Goal: Find specific page/section: Find specific page/section

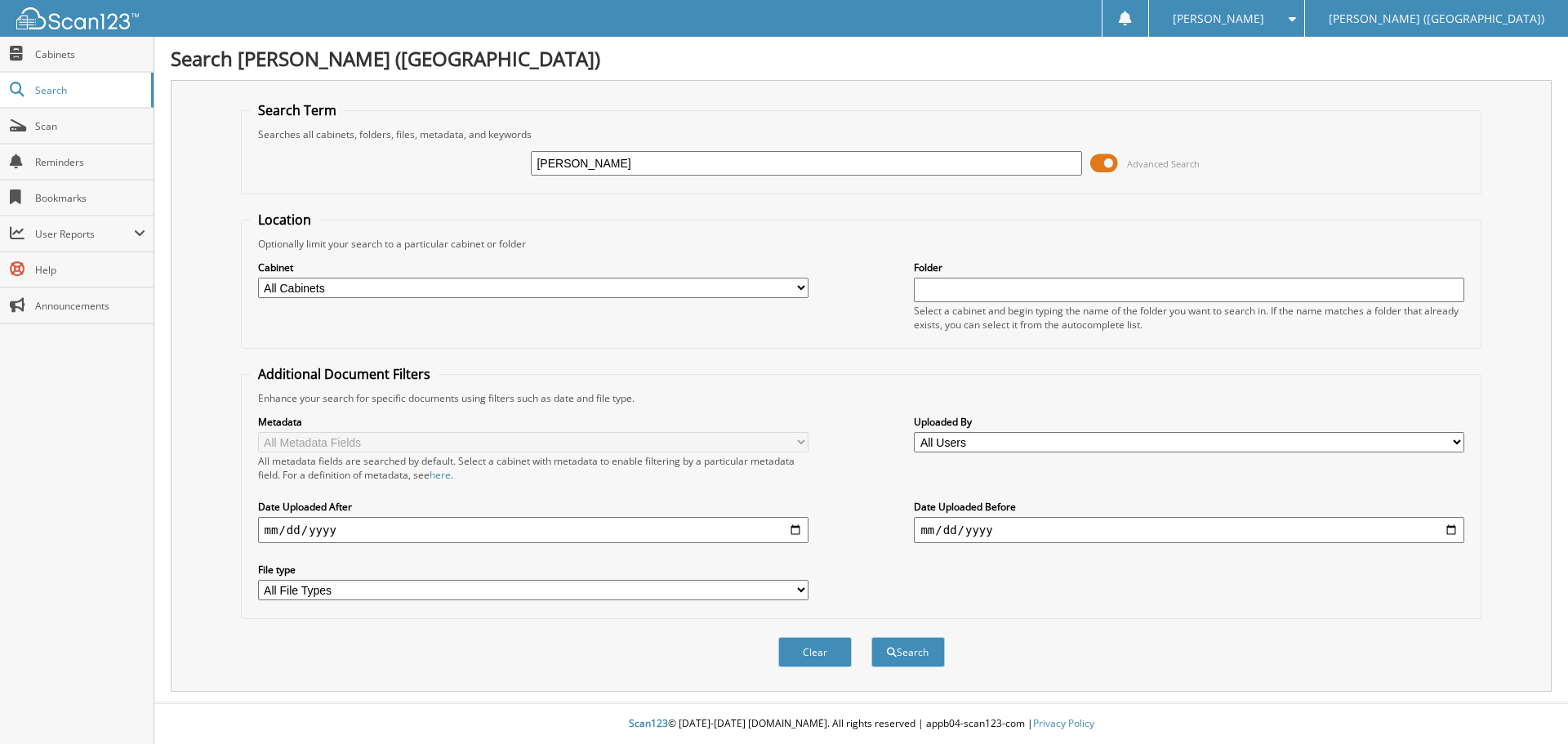
type input "kahler"
click at [872, 638] on button "Search" at bounding box center [909, 653] width 73 height 30
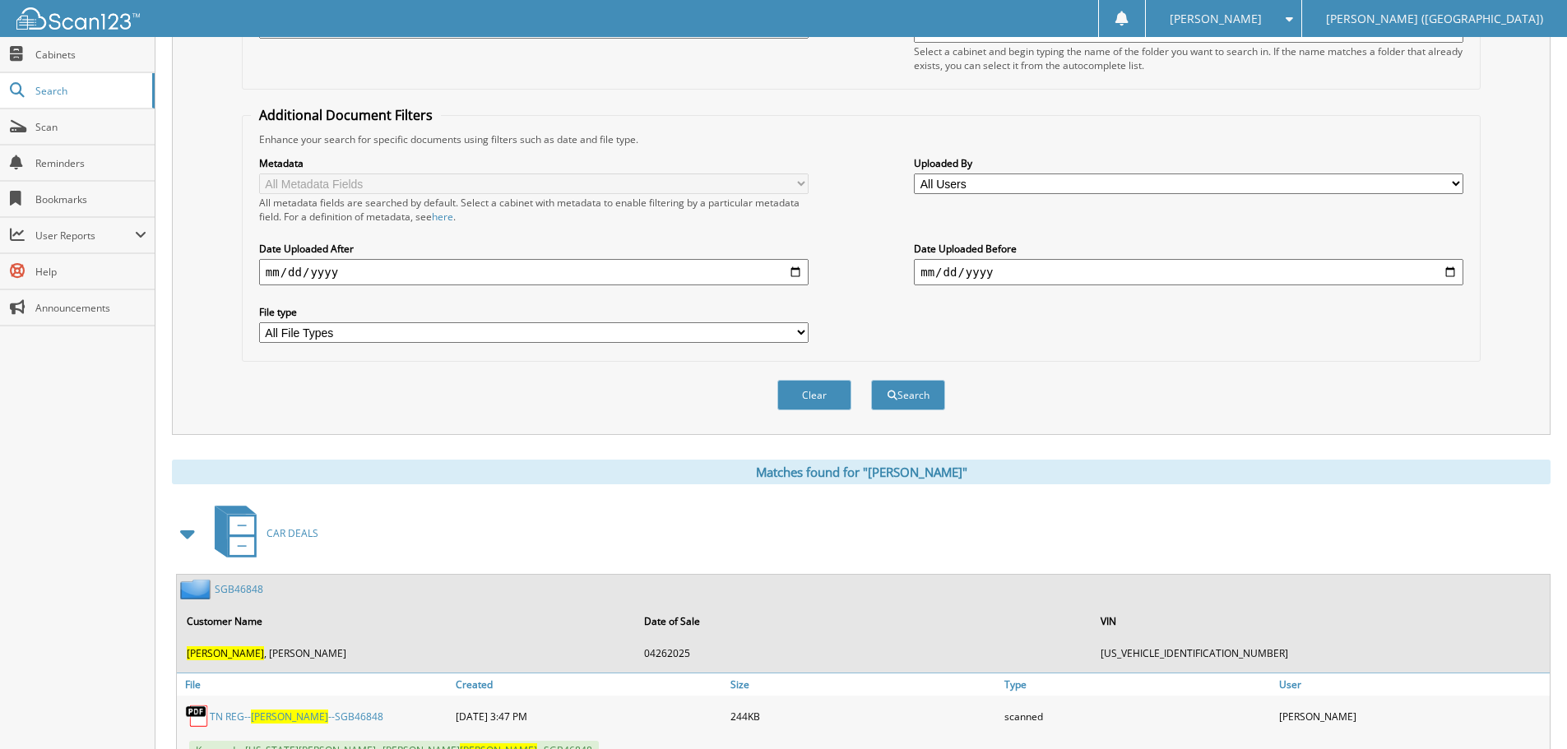
scroll to position [396, 0]
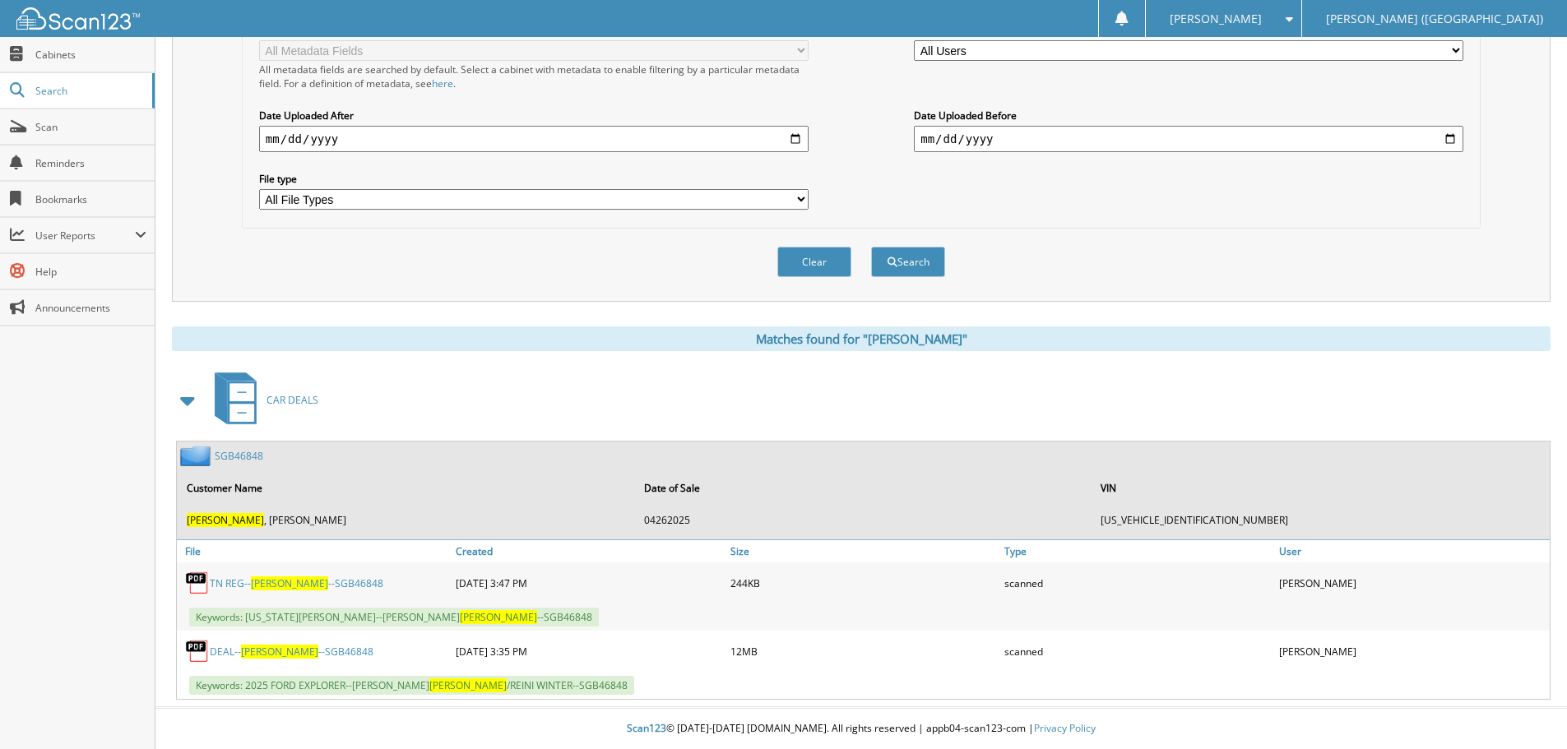
click at [304, 649] on link "DEAL-- KAHLER --SGB46848" at bounding box center [292, 652] width 164 height 14
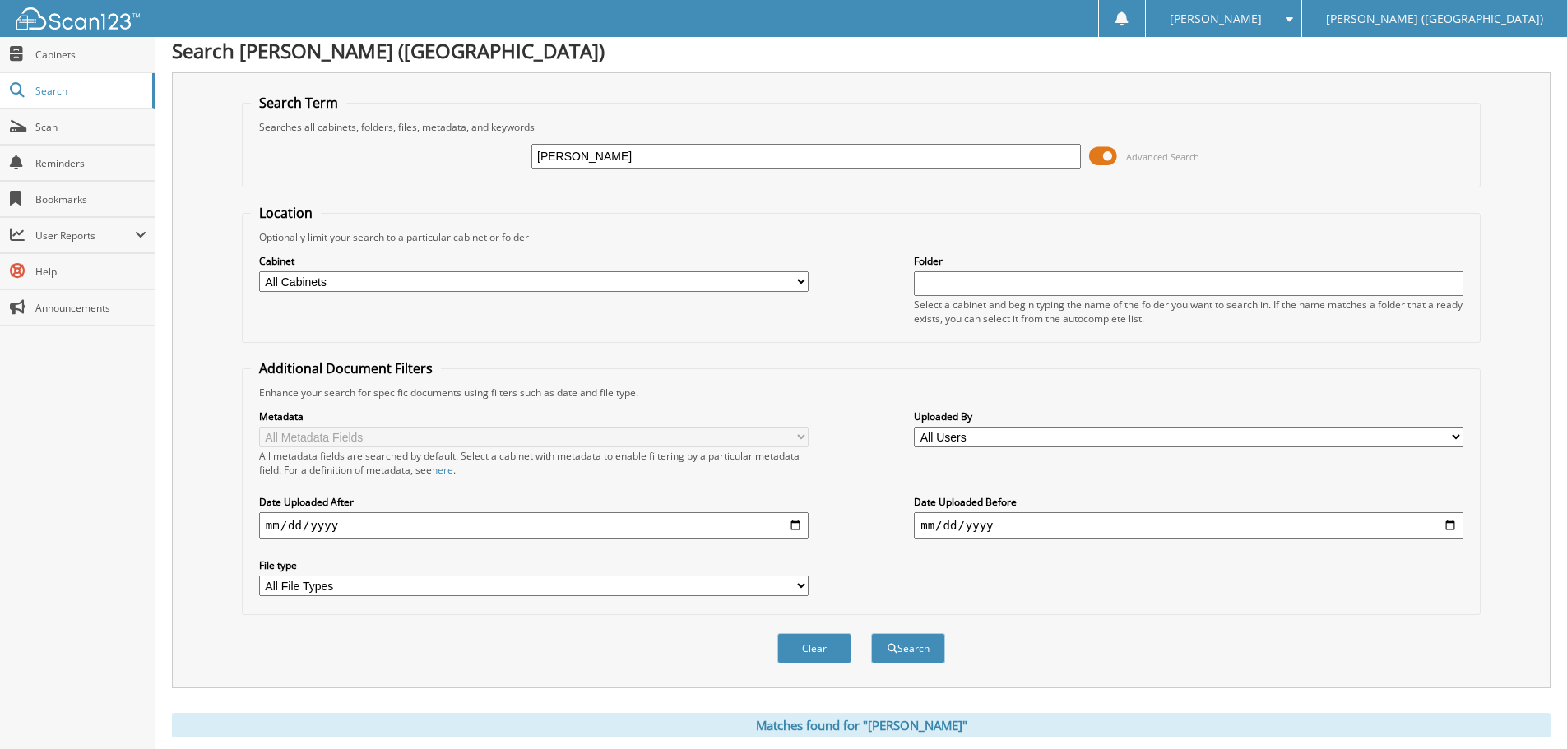
scroll to position [0, 0]
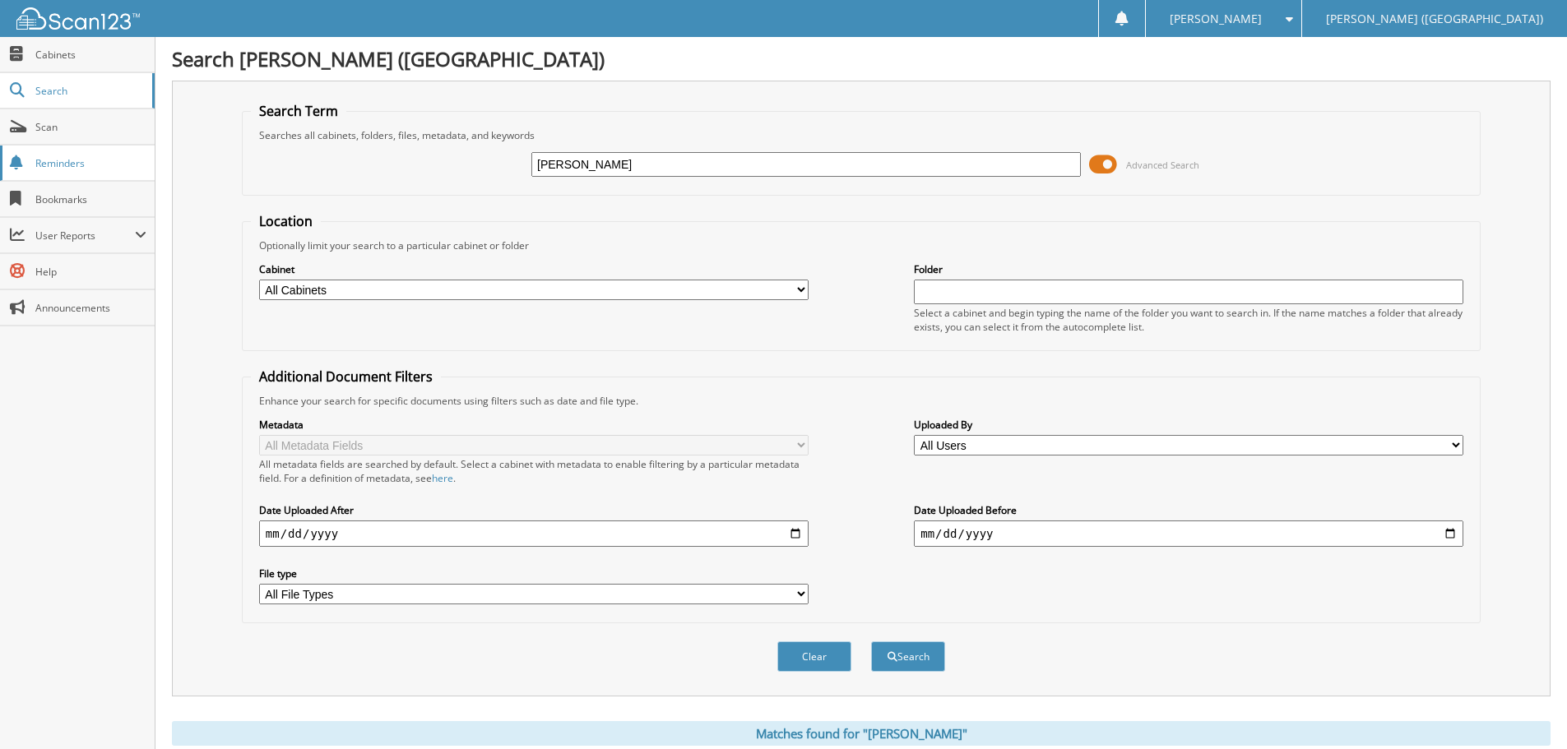
drag, startPoint x: 608, startPoint y: 166, endPoint x: 52, endPoint y: 148, distance: 556.4
click at [76, 147] on body "Amber P. Settings Logout Don Franklin Ford (Columbia) Close Cabinets Search Sca…" at bounding box center [783, 572] width 1567 height 1144
type input "TORKELSON"
click at [871, 642] on button "Search" at bounding box center [908, 657] width 74 height 30
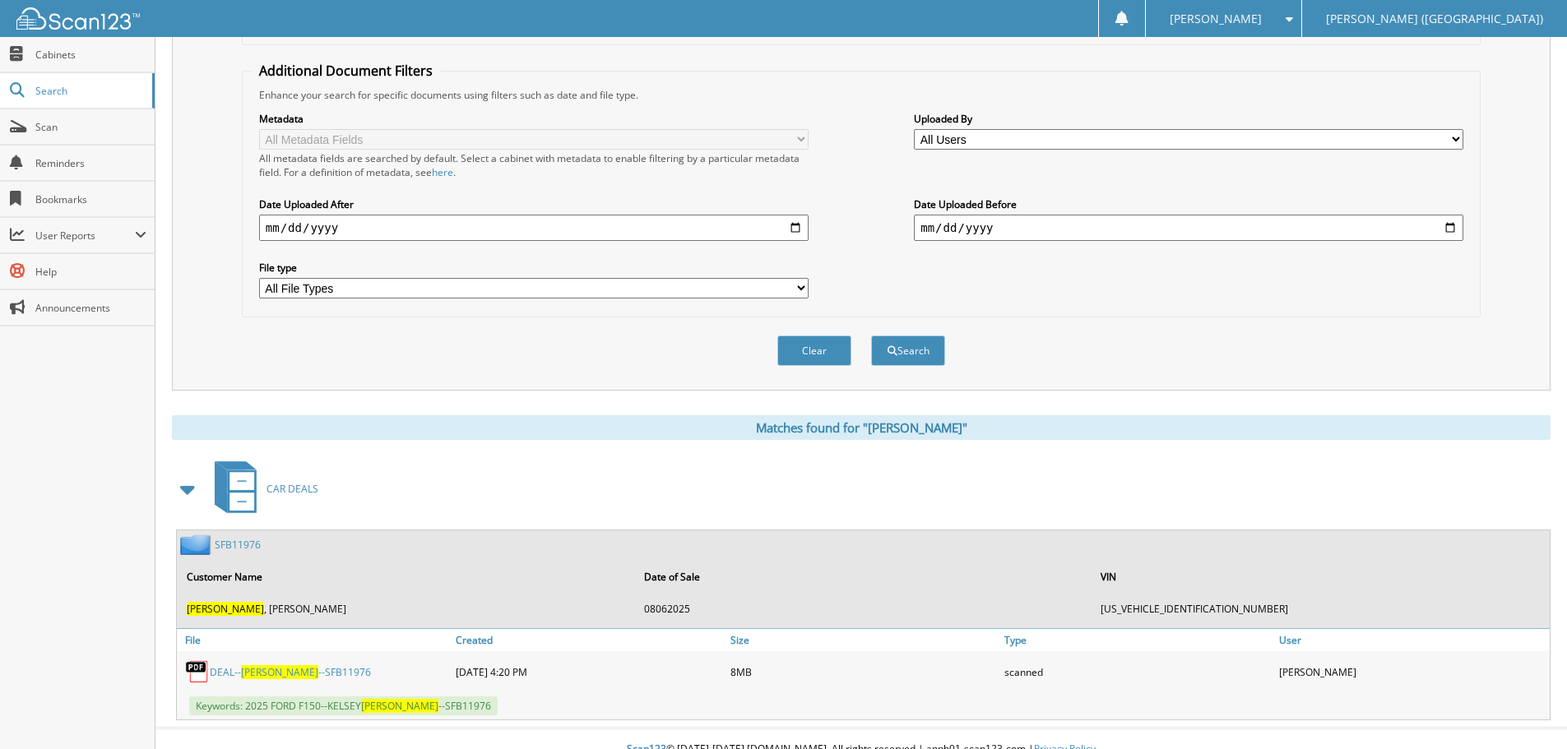
scroll to position [327, 0]
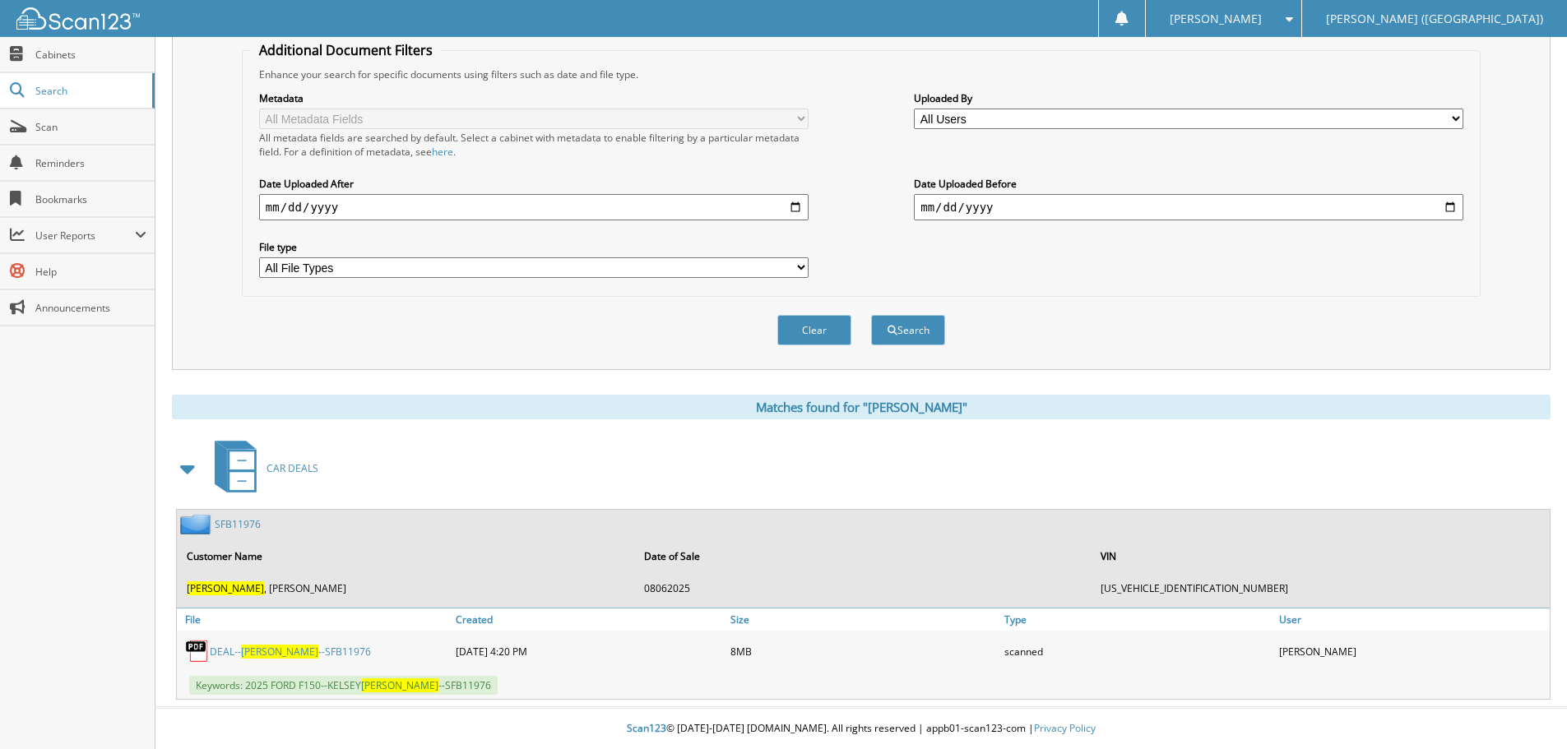
click at [257, 647] on span "TORKELSON" at bounding box center [279, 652] width 77 height 14
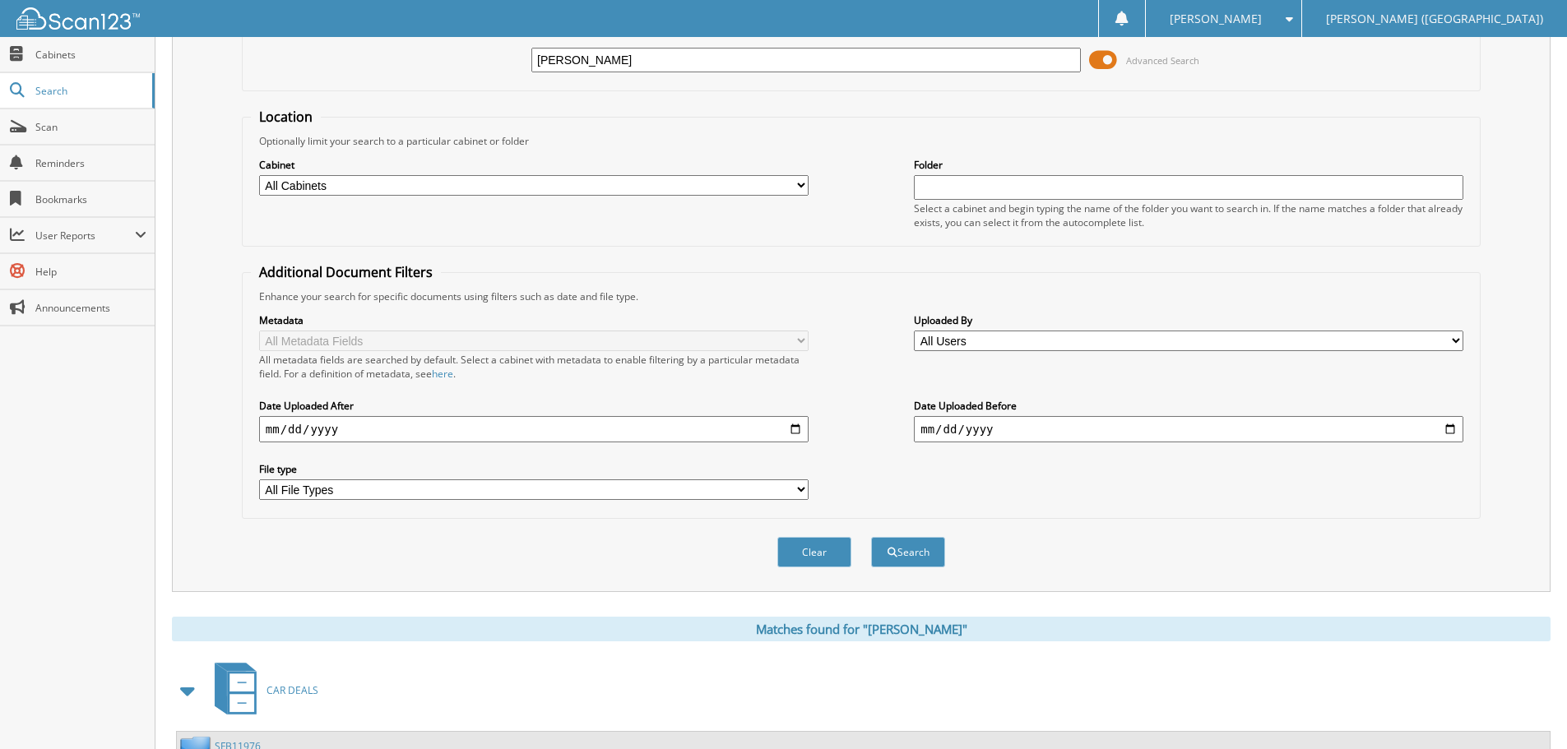
scroll to position [0, 0]
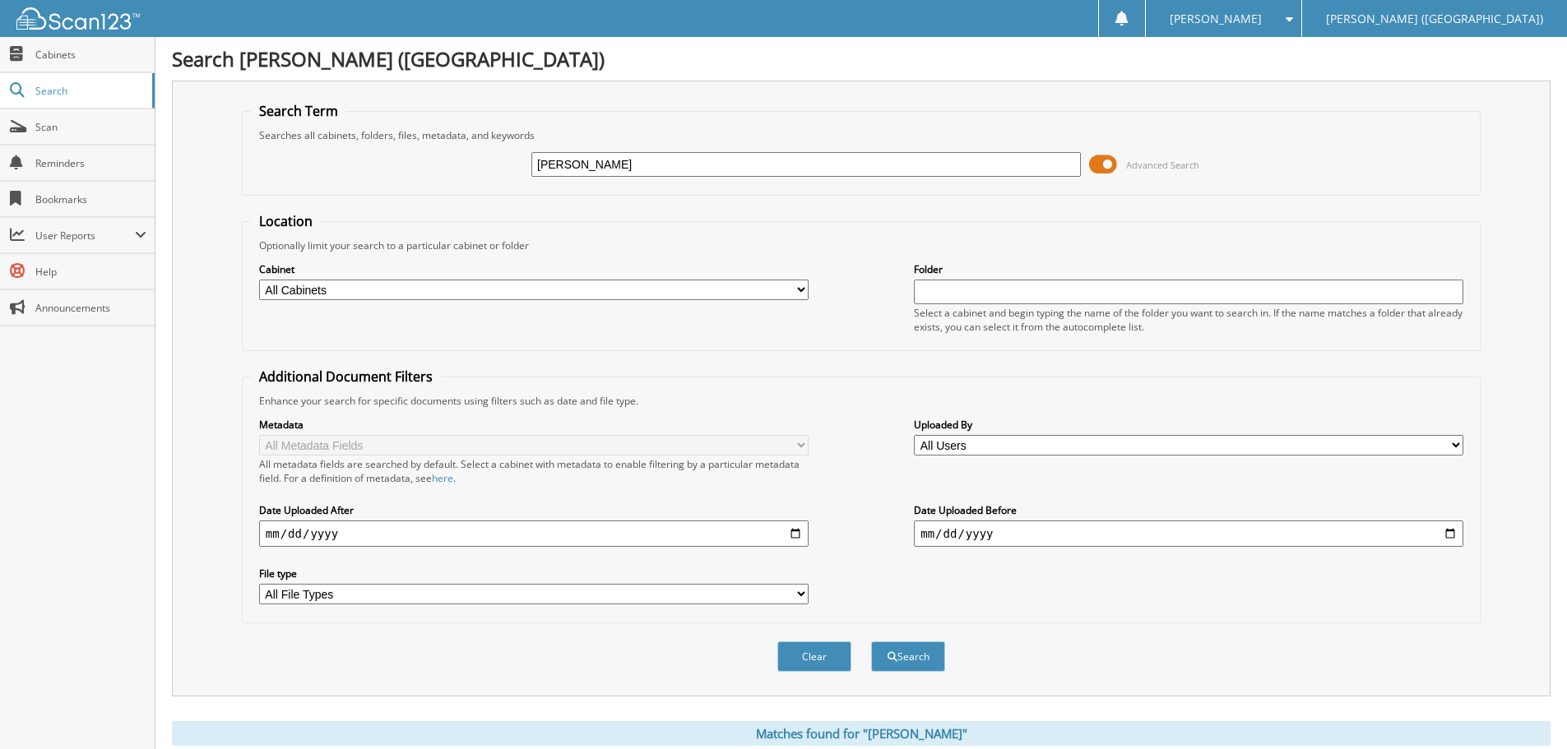
drag, startPoint x: 538, startPoint y: 177, endPoint x: 257, endPoint y: 145, distance: 283.1
click at [257, 145] on div "TORKELSON Advanced Search" at bounding box center [861, 164] width 1221 height 44
paste input "S9Y53515"
type input "S9Y53515"
click at [871, 642] on button "Search" at bounding box center [908, 657] width 74 height 30
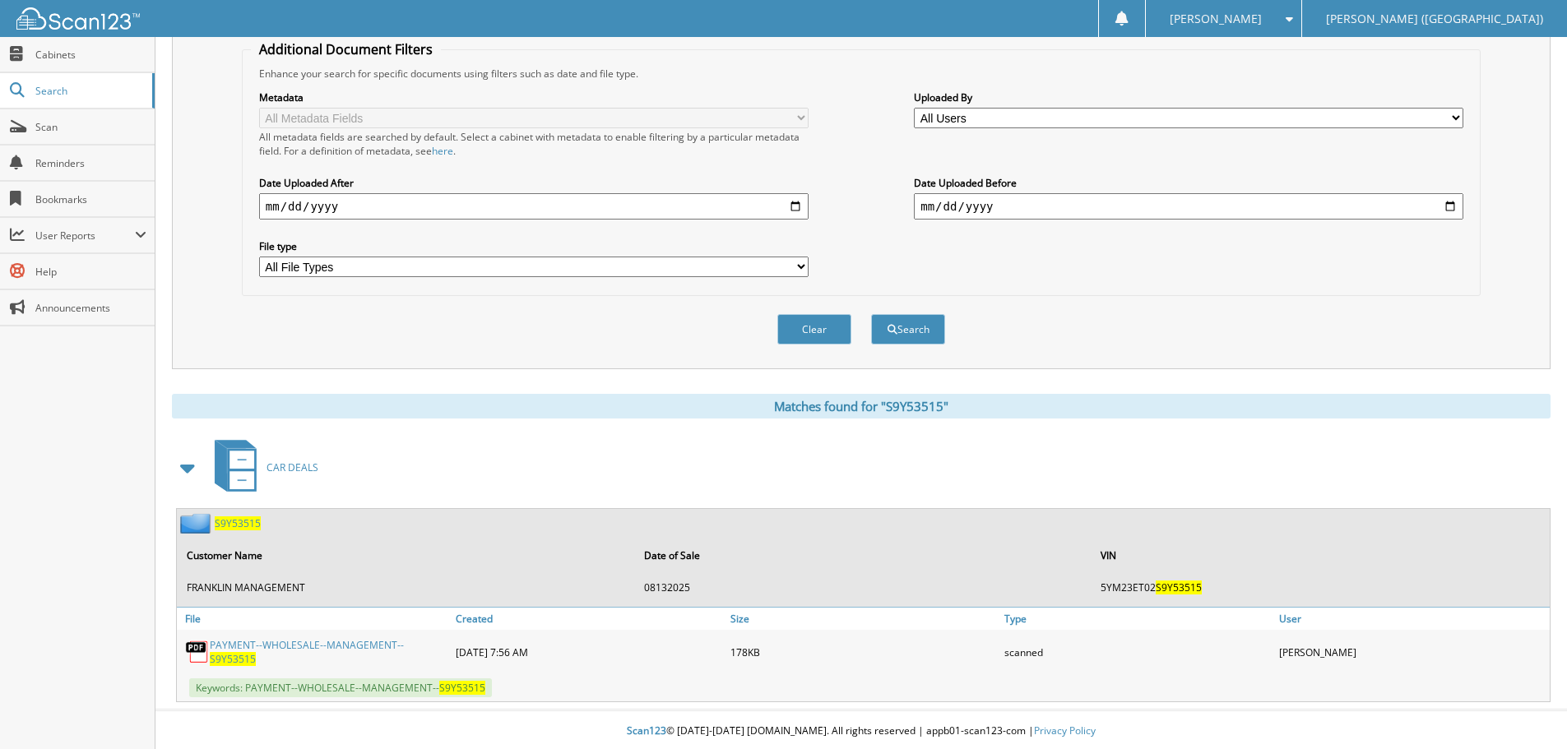
click at [239, 523] on span "S9Y53515" at bounding box center [238, 524] width 46 height 14
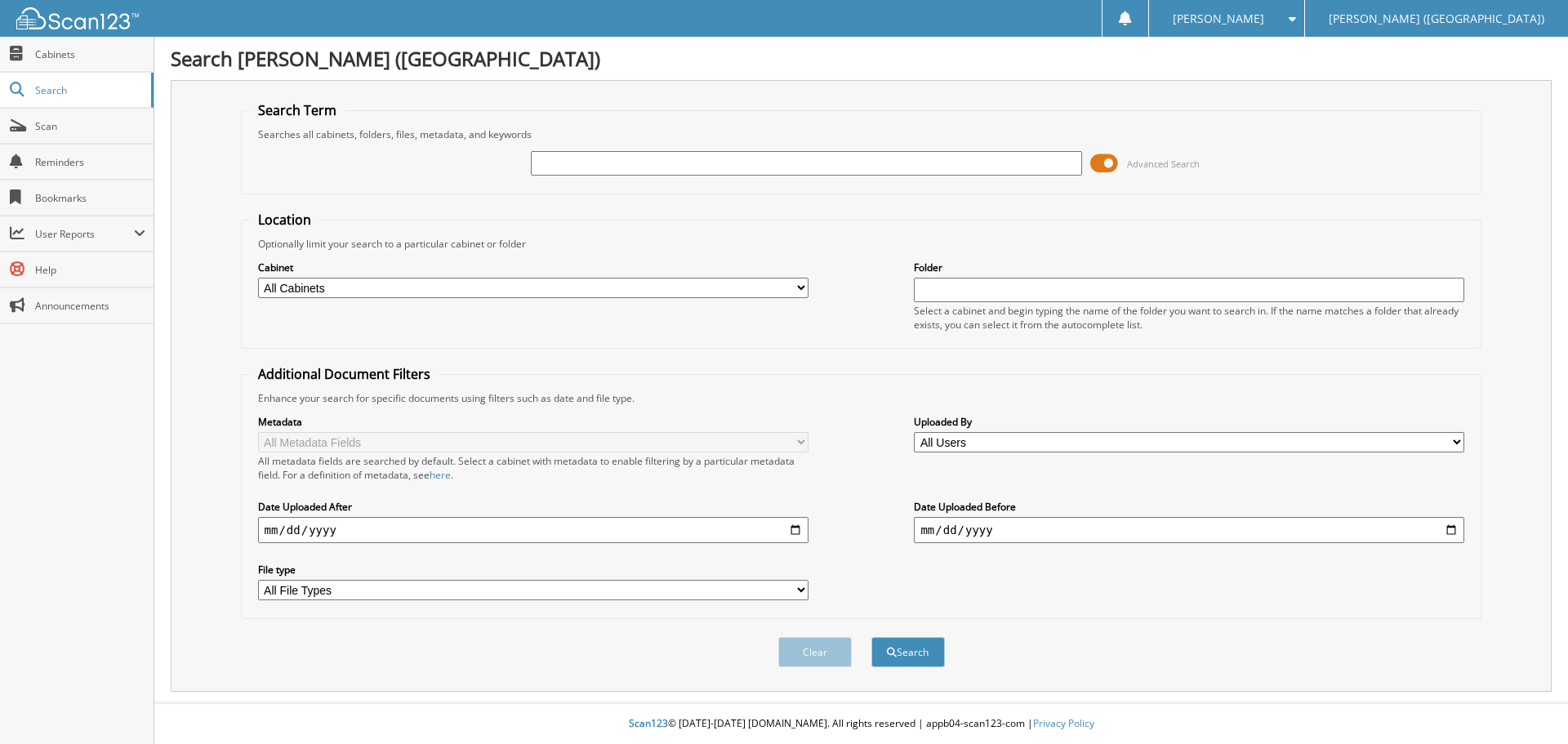
click at [555, 159] on input "text" at bounding box center [806, 163] width 550 height 25
type input "K"
click at [97, 72] on div "Cabinets" at bounding box center [76, 55] width 154 height 36
click at [113, 49] on span "Cabinets" at bounding box center [89, 55] width 110 height 14
click at [145, 128] on span "Scan" at bounding box center [89, 126] width 110 height 14
